Goal: Transaction & Acquisition: Purchase product/service

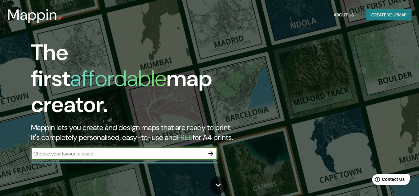
click at [177, 150] on input "text" at bounding box center [117, 153] width 173 height 7
type input "ibague"
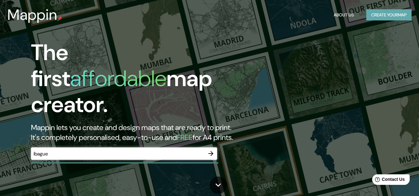
click at [382, 10] on button "Create your map" at bounding box center [388, 14] width 45 height 11
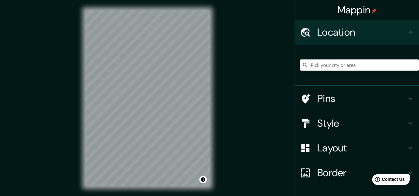
click at [337, 98] on h4 "Pins" at bounding box center [361, 98] width 89 height 12
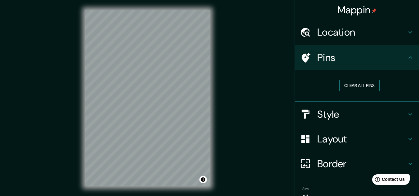
click at [354, 88] on button "Clear all pins" at bounding box center [359, 85] width 40 height 11
click at [335, 113] on h4 "Style" at bounding box center [361, 114] width 89 height 12
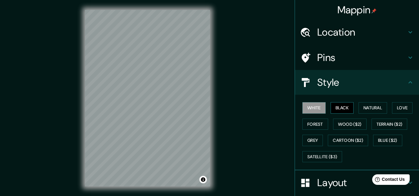
click at [343, 104] on button "Black" at bounding box center [341, 107] width 23 height 11
click at [315, 107] on button "White" at bounding box center [313, 107] width 23 height 11
click at [366, 108] on button "Natural" at bounding box center [372, 107] width 29 height 11
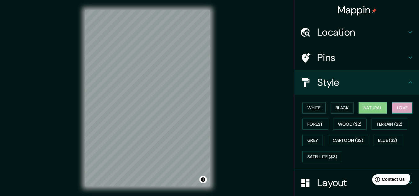
click at [401, 112] on button "Love" at bounding box center [402, 107] width 20 height 11
click at [341, 110] on button "Black" at bounding box center [341, 107] width 23 height 11
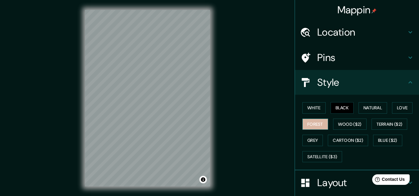
click at [314, 123] on button "Forest" at bounding box center [315, 124] width 26 height 11
click at [333, 122] on button "Wood ($2)" at bounding box center [349, 124] width 33 height 11
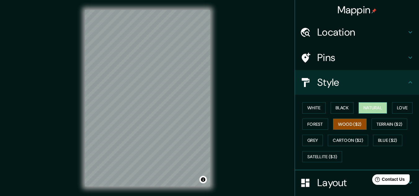
click at [363, 106] on button "Natural" at bounding box center [372, 107] width 29 height 11
click at [335, 33] on h4 "Location" at bounding box center [361, 32] width 89 height 12
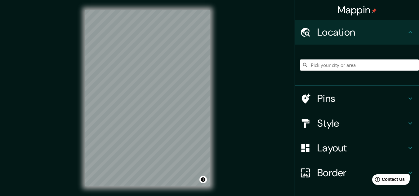
click at [317, 104] on h4 "Pins" at bounding box center [361, 98] width 89 height 12
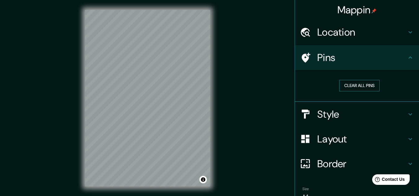
click at [357, 82] on button "Clear all pins" at bounding box center [359, 85] width 40 height 11
click at [335, 35] on h4 "Location" at bounding box center [361, 32] width 89 height 12
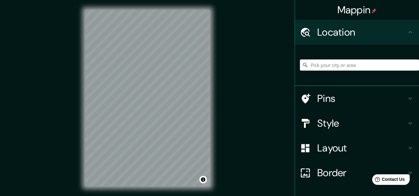
click at [329, 124] on h4 "Style" at bounding box center [361, 123] width 89 height 12
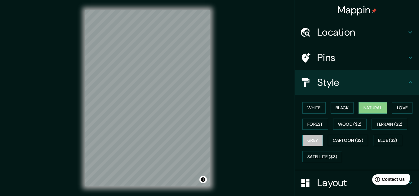
click at [308, 144] on button "Grey" at bounding box center [312, 140] width 20 height 11
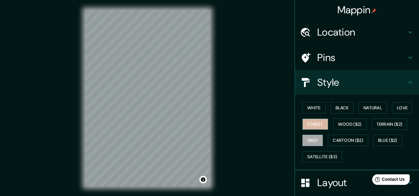
click at [311, 128] on button "Forest" at bounding box center [315, 124] width 26 height 11
click at [342, 106] on button "Black" at bounding box center [341, 107] width 23 height 11
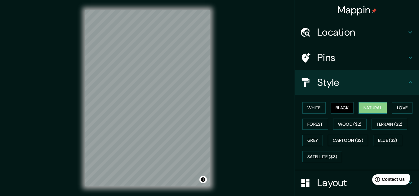
click at [363, 104] on button "Natural" at bounding box center [372, 107] width 29 height 11
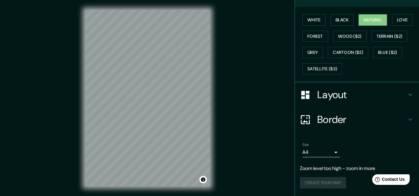
click at [322, 118] on h4 "Border" at bounding box center [361, 119] width 89 height 12
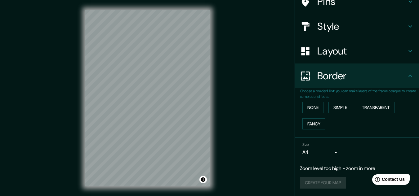
click at [326, 57] on h4 "Layout" at bounding box center [361, 51] width 89 height 12
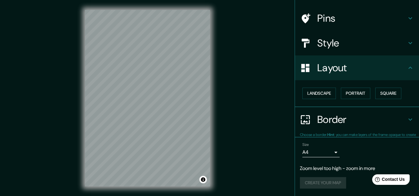
scroll to position [39, 0]
click at [316, 92] on button "Landscape" at bounding box center [318, 93] width 33 height 11
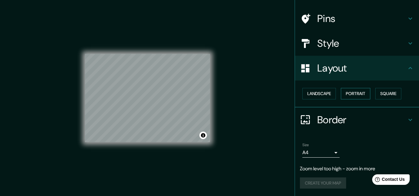
click at [347, 93] on button "Portrait" at bounding box center [354, 93] width 29 height 11
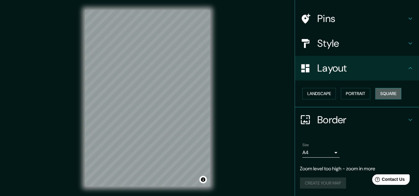
click at [379, 94] on button "Square" at bounding box center [388, 93] width 26 height 11
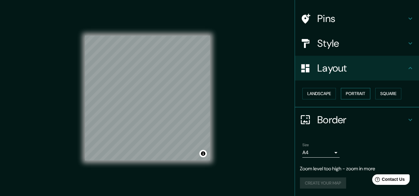
click at [345, 94] on button "Portrait" at bounding box center [354, 93] width 29 height 11
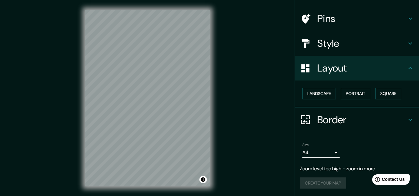
click at [281, 150] on div "Mappin Location Pins Style Layout Landscape Portrait Square Border Choose a bor…" at bounding box center [209, 103] width 419 height 206
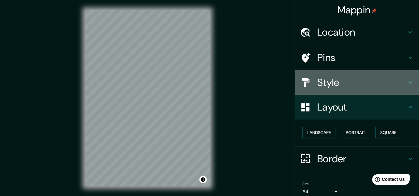
click at [328, 86] on h4 "Style" at bounding box center [361, 82] width 89 height 12
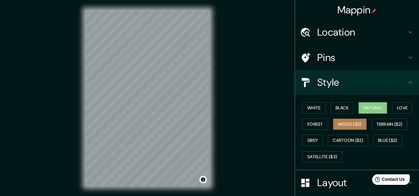
click at [333, 124] on button "Wood ($2)" at bounding box center [349, 124] width 33 height 11
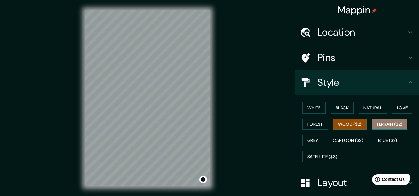
click at [388, 121] on button "Terrain ($2)" at bounding box center [389, 124] width 36 height 11
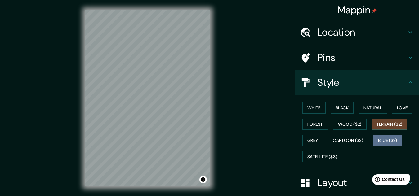
click at [381, 140] on button "Blue ($2)" at bounding box center [387, 140] width 29 height 11
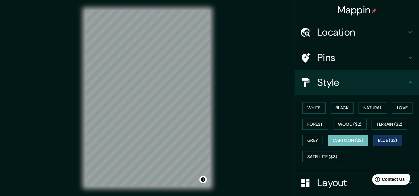
click at [342, 141] on button "Cartoon ($2)" at bounding box center [347, 140] width 40 height 11
click at [307, 143] on button "Grey" at bounding box center [312, 140] width 20 height 11
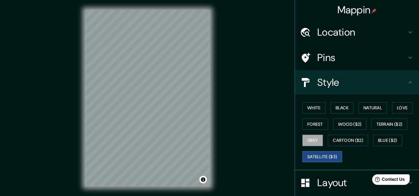
click at [319, 157] on button "Satellite ($3)" at bounding box center [322, 156] width 40 height 11
click at [315, 107] on button "White" at bounding box center [313, 107] width 23 height 11
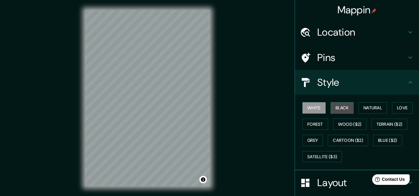
click at [331, 110] on button "Black" at bounding box center [341, 107] width 23 height 11
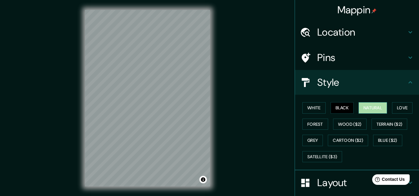
click at [361, 110] on button "Natural" at bounding box center [372, 107] width 29 height 11
click at [364, 109] on button "Natural" at bounding box center [372, 107] width 29 height 11
click at [345, 62] on h4 "Pins" at bounding box center [361, 57] width 89 height 12
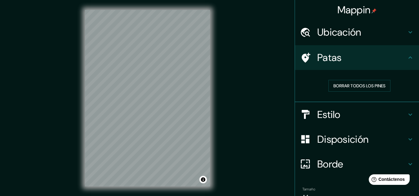
click at [348, 38] on font "Ubicación" at bounding box center [339, 32] width 44 height 13
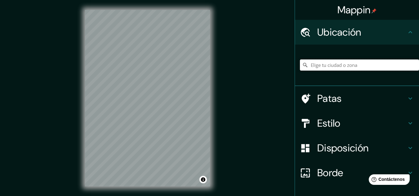
click at [342, 66] on input "Elige tu ciudad o zona" at bounding box center [359, 64] width 119 height 11
type input "[GEOGRAPHIC_DATA]"
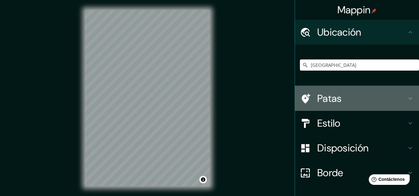
click at [323, 98] on font "Patas" at bounding box center [329, 98] width 24 height 13
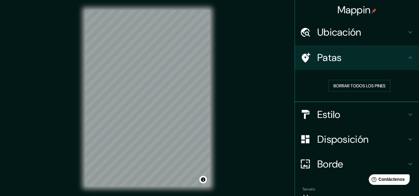
click at [328, 112] on font "Estilo" at bounding box center [328, 114] width 23 height 13
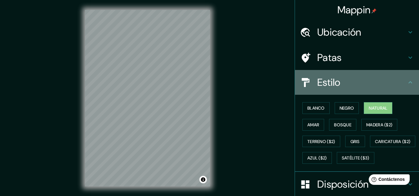
click at [332, 89] on font "Estilo" at bounding box center [328, 82] width 23 height 13
click at [406, 81] on icon at bounding box center [409, 82] width 7 height 7
click at [406, 83] on icon at bounding box center [409, 82] width 7 height 7
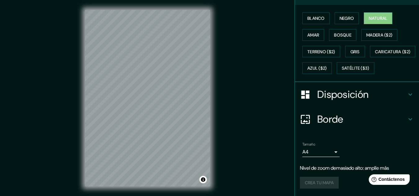
scroll to position [106, 0]
click at [329, 98] on font "Disposición" at bounding box center [342, 94] width 51 height 13
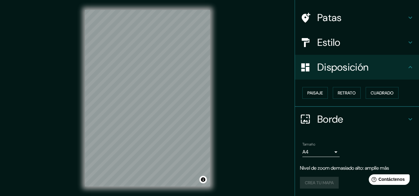
scroll to position [40, 0]
click at [347, 114] on h4 "Borde" at bounding box center [361, 119] width 89 height 12
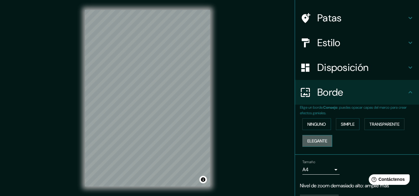
click at [313, 141] on font "Elegante" at bounding box center [317, 141] width 20 height 6
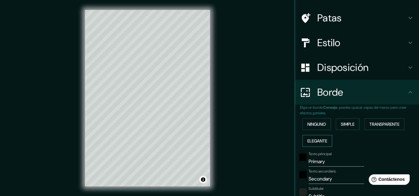
click at [311, 139] on font "Elegante" at bounding box center [317, 141] width 20 height 6
type input "161"
type input "32"
type input "16"
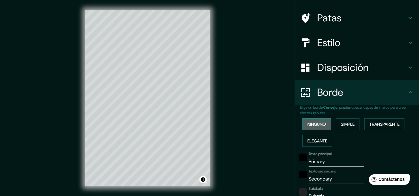
click at [310, 129] on button "Ninguno" at bounding box center [316, 124] width 29 height 12
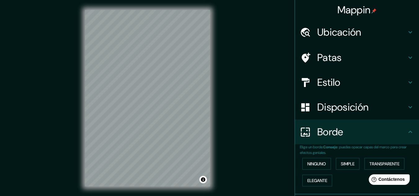
scroll to position [57, 0]
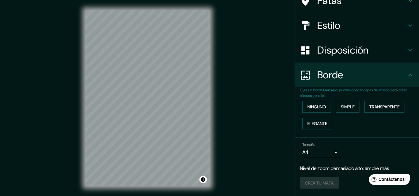
click at [313, 160] on div "Tamaño A4 single Nivel de zoom demasiado alto: amplíe más Crea tu mapa" at bounding box center [357, 167] width 114 height 54
click at [321, 156] on body "Mappin Ubicación [GEOGRAPHIC_DATA] [GEOGRAPHIC_DATA] [GEOGRAPHIC_DATA] [GEOGRAP…" at bounding box center [209, 98] width 419 height 196
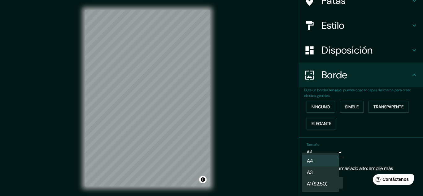
click at [318, 161] on li "A4" at bounding box center [320, 160] width 37 height 11
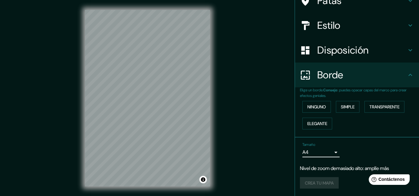
click at [309, 184] on div "Crea tu mapa" at bounding box center [357, 183] width 114 height 12
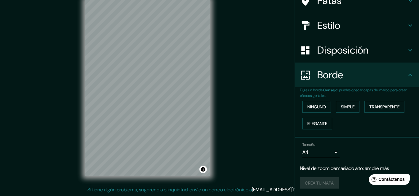
click at [320, 182] on div "Crea tu mapa" at bounding box center [357, 183] width 114 height 12
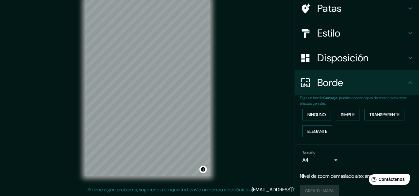
scroll to position [57, 0]
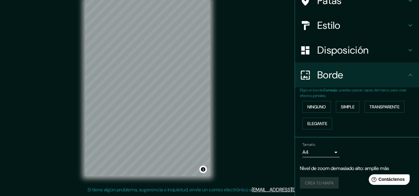
drag, startPoint x: 415, startPoint y: 146, endPoint x: 45, endPoint y: 6, distance: 395.9
click at [311, 183] on div "Crea tu mapa" at bounding box center [357, 183] width 114 height 12
